Goal: Task Accomplishment & Management: Complete application form

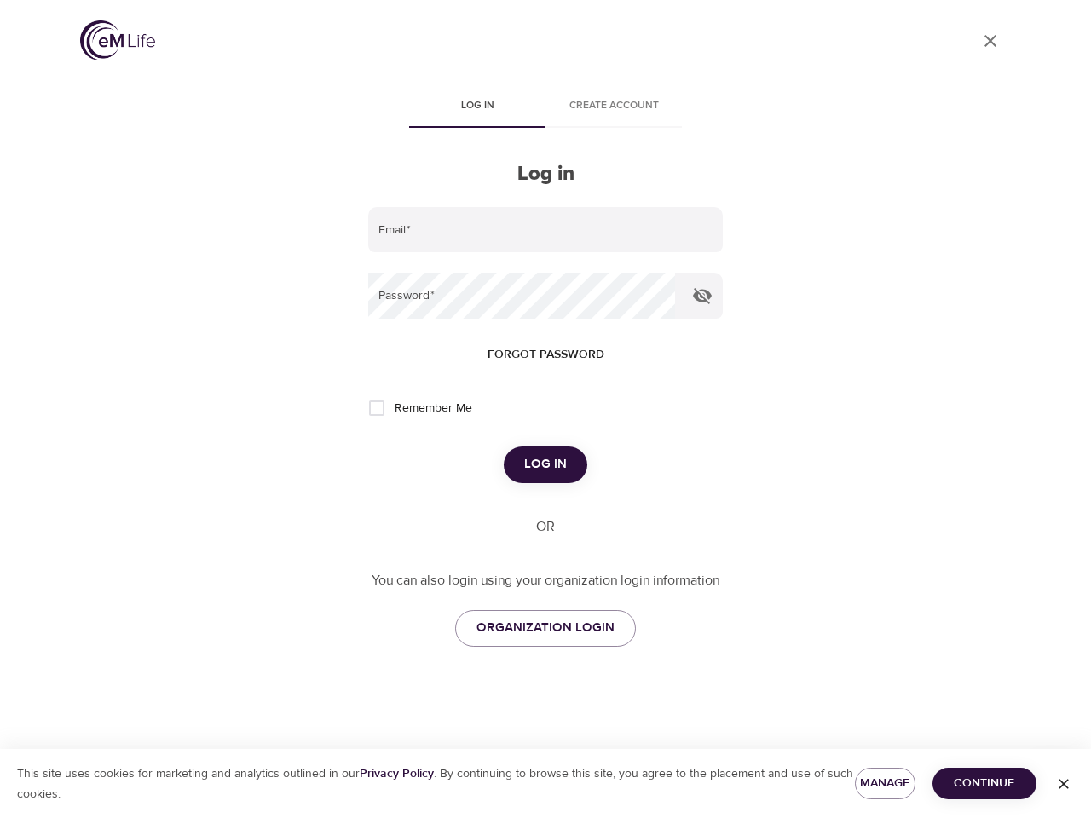
click at [477, 107] on span "Log in" at bounding box center [477, 106] width 116 height 18
click at [614, 107] on span "Create account" at bounding box center [614, 106] width 116 height 18
click at [546, 230] on input "email" at bounding box center [545, 230] width 355 height 46
click at [702, 296] on icon "button" at bounding box center [702, 296] width 19 height 16
click at [546, 355] on span "Forgot password" at bounding box center [546, 354] width 117 height 21
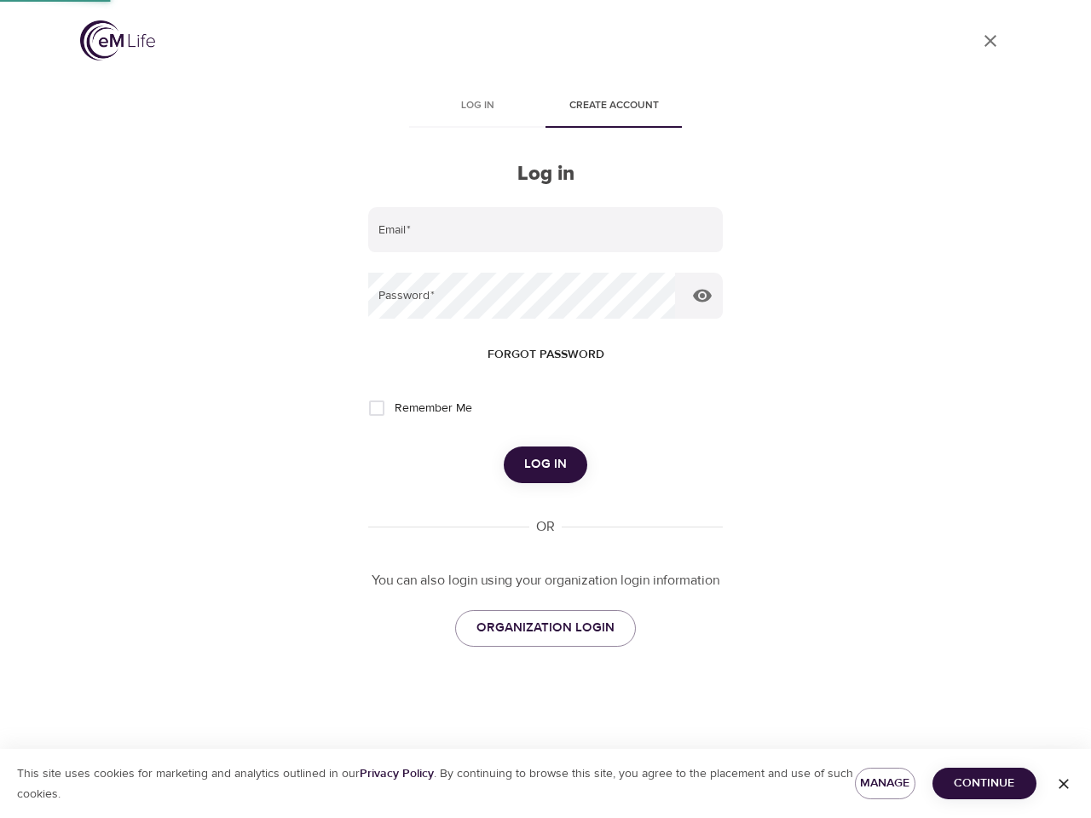
click at [546, 465] on span "Log in" at bounding box center [545, 465] width 43 height 22
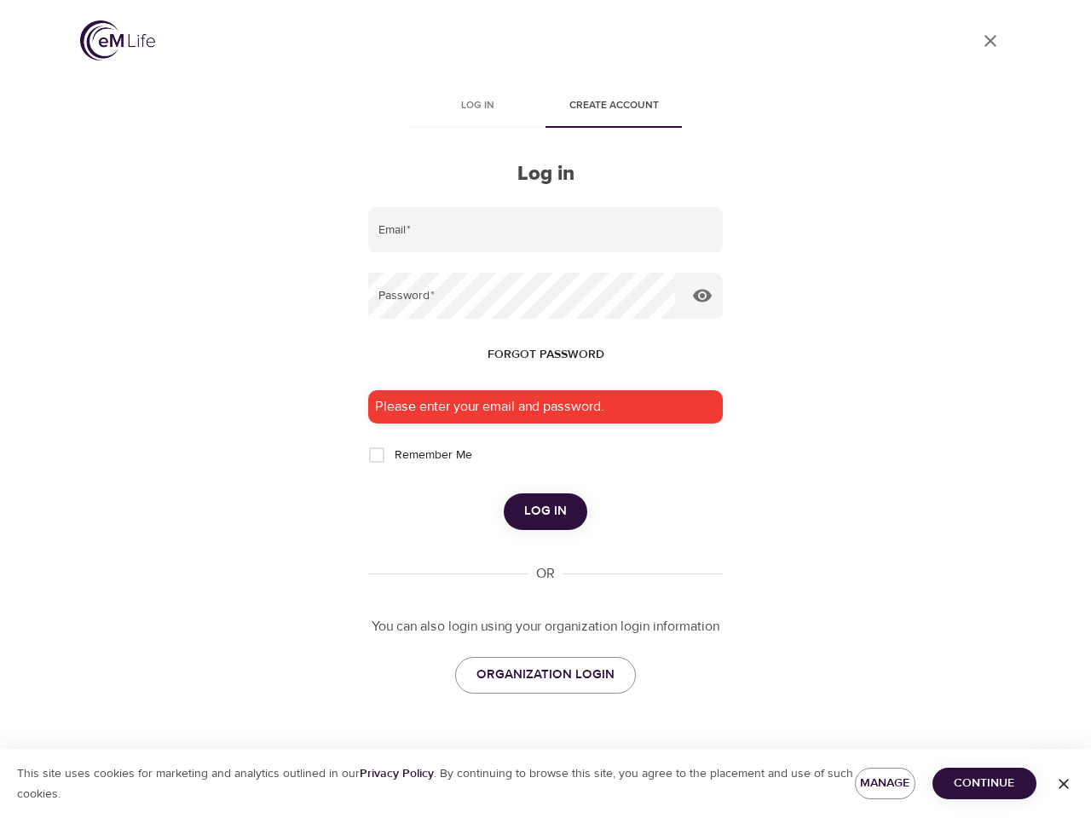
click at [885, 783] on span "Manage" at bounding box center [885, 783] width 33 height 21
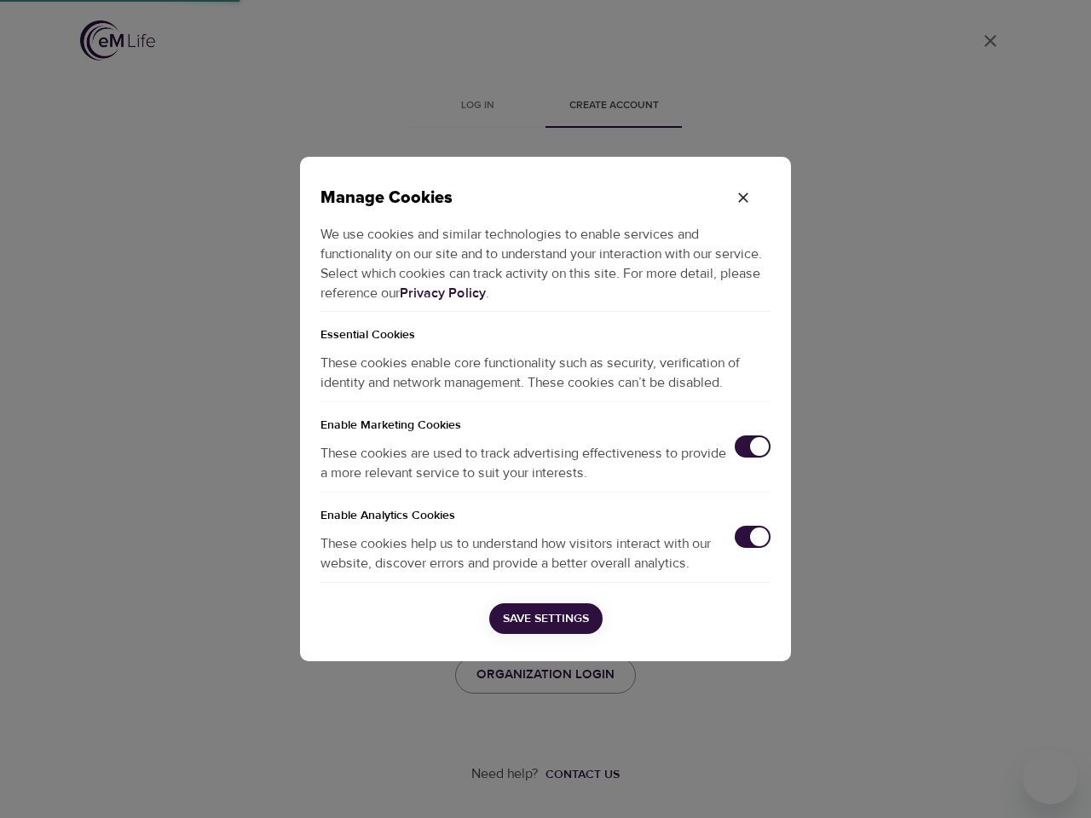
click at [985, 783] on div "Manage Cookies We use cookies and similar technologies to enable services and f…" at bounding box center [545, 409] width 1091 height 818
click at [1064, 784] on div "Manage Cookies We use cookies and similar technologies to enable services and f…" at bounding box center [545, 409] width 1091 height 818
